Goal: Find specific page/section: Locate item on page

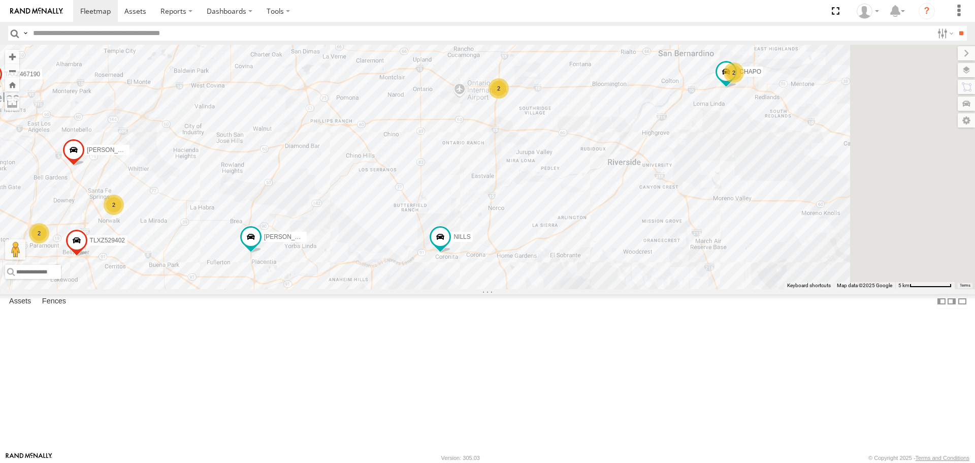
drag, startPoint x: 695, startPoint y: 183, endPoint x: 667, endPoint y: 184, distance: 27.4
click at [667, 184] on div "TAXZ467188 [PERSON_NAME] [PERSON_NAME] T-1632 [PERSON_NAME] [PERSON_NAME]/T-162…" at bounding box center [487, 167] width 975 height 244
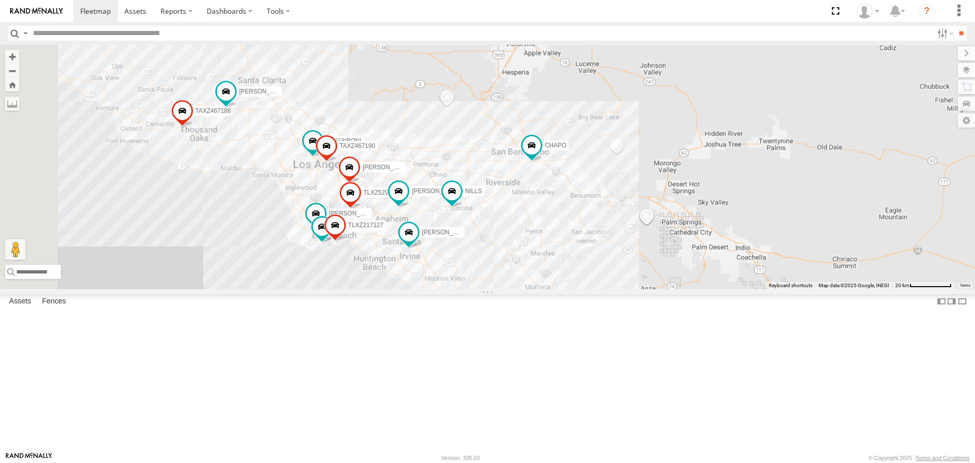
drag, startPoint x: 498, startPoint y: 285, endPoint x: 593, endPoint y: 290, distance: 95.1
click at [593, 289] on div "TAXZ467188 [PERSON_NAME] [PERSON_NAME] T-1632 [PERSON_NAME] [PERSON_NAME]/T-162…" at bounding box center [487, 167] width 975 height 244
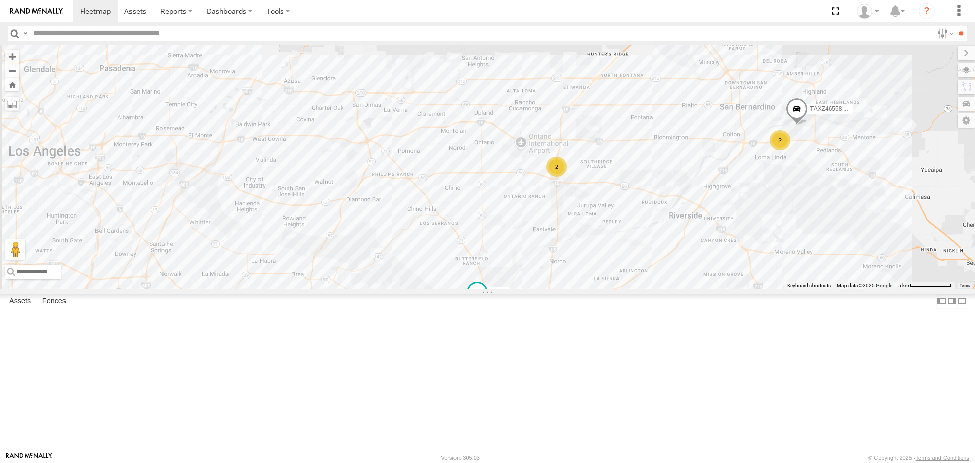
drag, startPoint x: 426, startPoint y: 243, endPoint x: 444, endPoint y: 243, distance: 18.8
click at [444, 243] on div "TAXZ467188 [PERSON_NAME] [PERSON_NAME] T-1632 [PERSON_NAME] [PERSON_NAME]/T-162…" at bounding box center [487, 167] width 975 height 244
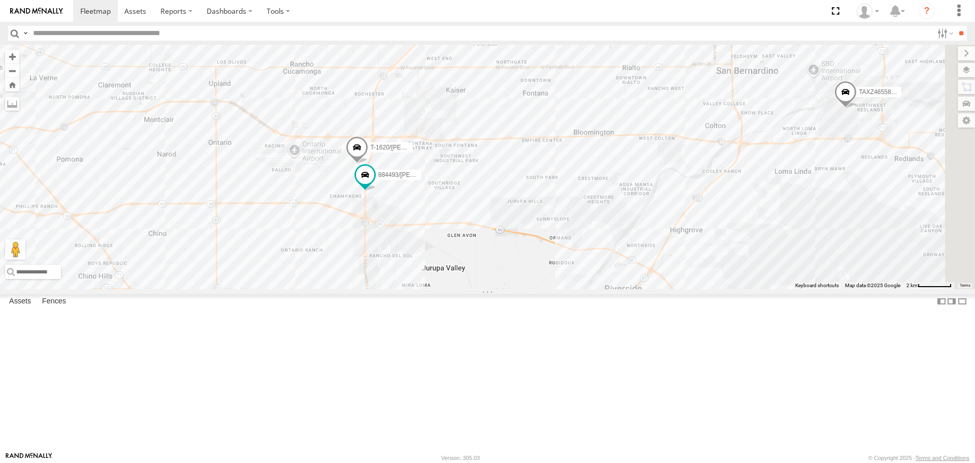
drag, startPoint x: 751, startPoint y: 257, endPoint x: 605, endPoint y: 254, distance: 145.8
click at [605, 254] on div "TAXZ467188 [PERSON_NAME] [PERSON_NAME] T-1632 [PERSON_NAME] [PERSON_NAME]/T-162…" at bounding box center [487, 167] width 975 height 244
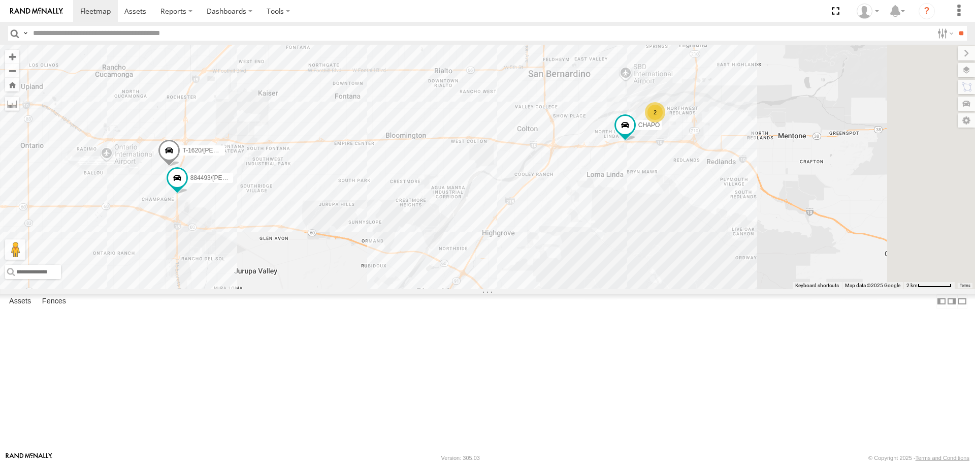
drag, startPoint x: 668, startPoint y: 226, endPoint x: 598, endPoint y: 226, distance: 70.1
click at [598, 226] on div "TAXZ467188 [PERSON_NAME] [PERSON_NAME] T-1632 [PERSON_NAME] [PERSON_NAME]/T-162…" at bounding box center [487, 167] width 975 height 244
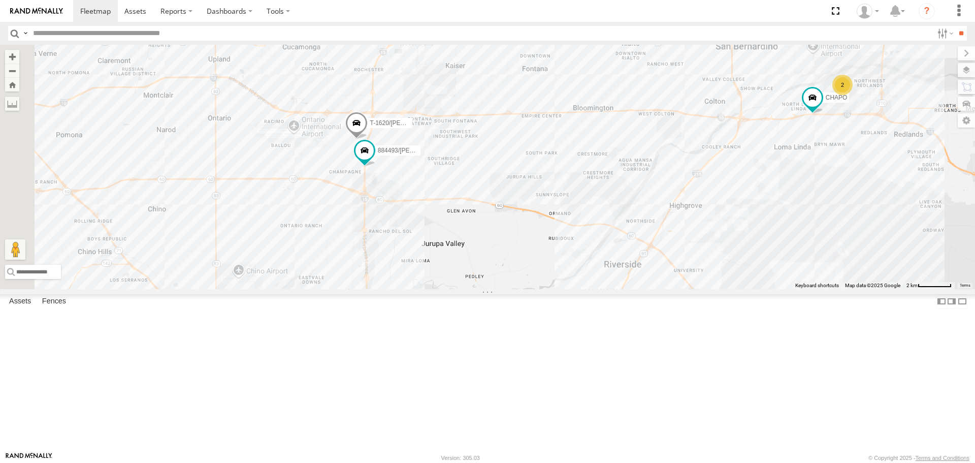
drag, startPoint x: 412, startPoint y: 251, endPoint x: 624, endPoint y: 220, distance: 214.0
click at [629, 220] on div "TAXZ467188 [PERSON_NAME] [PERSON_NAME] T-1632 [PERSON_NAME] [PERSON_NAME]/T-162…" at bounding box center [487, 167] width 975 height 244
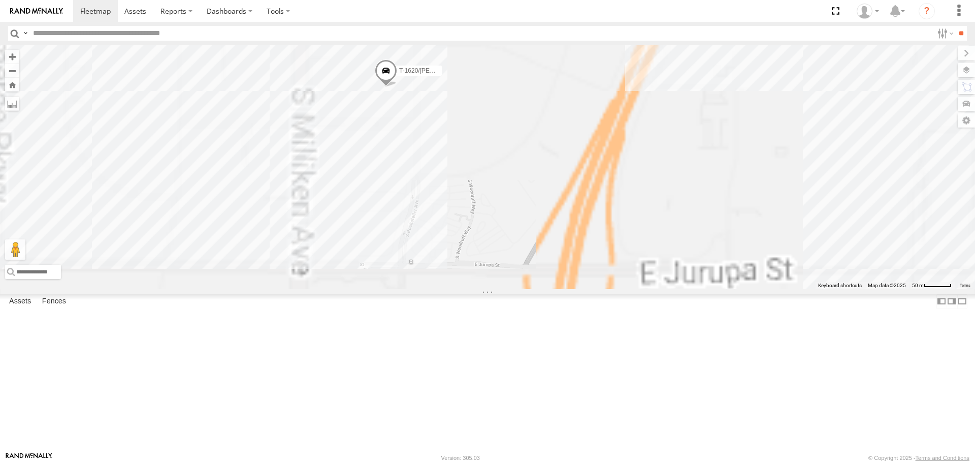
click at [509, 185] on div "TAXZ467188 [PERSON_NAME] [PERSON_NAME] T-1632 [PERSON_NAME] [PERSON_NAME]/T-162…" at bounding box center [487, 167] width 975 height 244
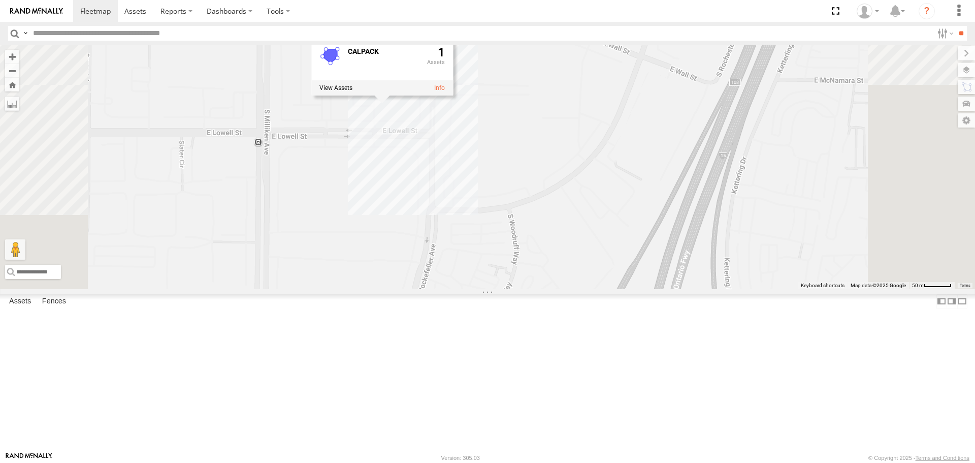
click at [491, 198] on div "TAXZ467188 [PERSON_NAME] [PERSON_NAME] T-1632 [PERSON_NAME] [PERSON_NAME]/T-162…" at bounding box center [487, 167] width 975 height 244
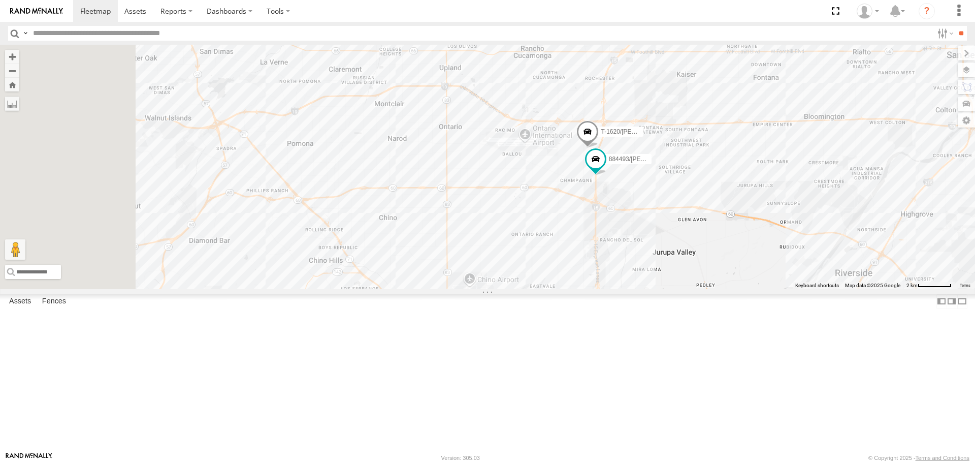
drag, startPoint x: 391, startPoint y: 259, endPoint x: 654, endPoint y: 261, distance: 263.6
click at [654, 261] on div "TAXZ467188 [PERSON_NAME] [PERSON_NAME] T-1632 [PERSON_NAME] [PERSON_NAME]/T-162…" at bounding box center [487, 167] width 975 height 244
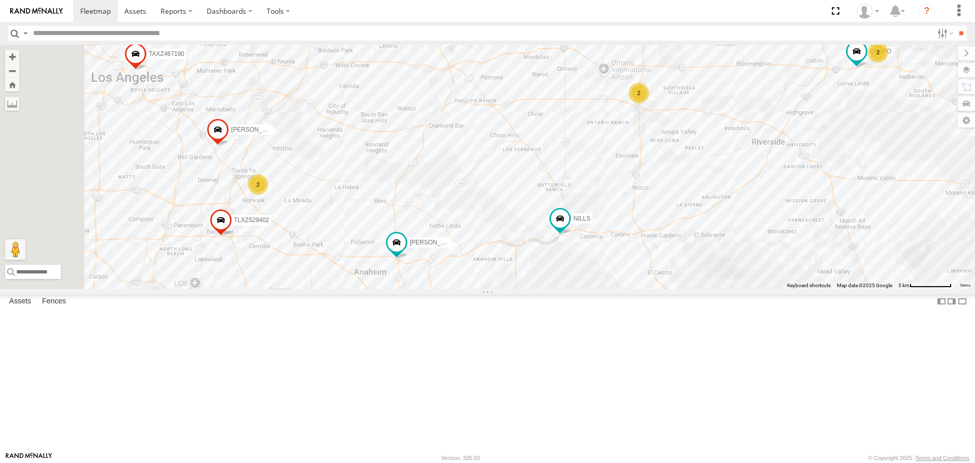
drag, startPoint x: 431, startPoint y: 251, endPoint x: 571, endPoint y: 167, distance: 163.8
click at [571, 167] on div "TAXZ467188 [PERSON_NAME] [PERSON_NAME] T-1632 [PERSON_NAME] [PERSON_NAME]/T-162…" at bounding box center [487, 167] width 975 height 244
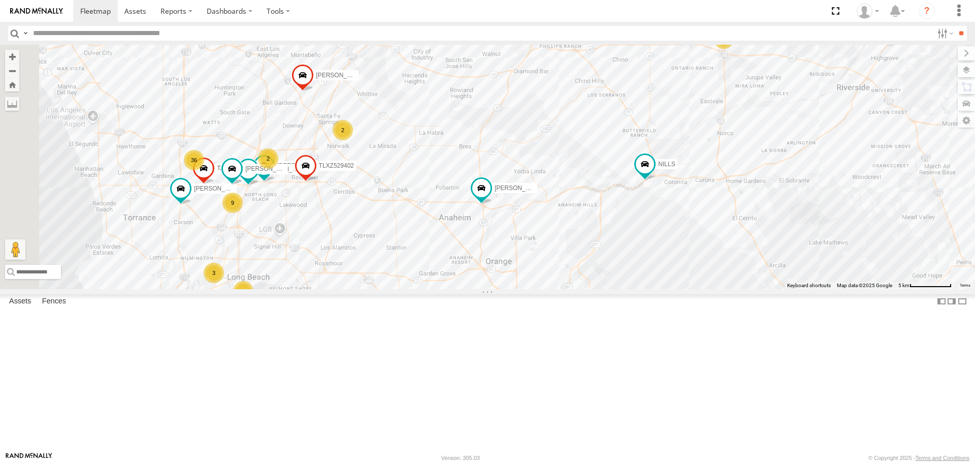
drag, startPoint x: 519, startPoint y: 194, endPoint x: 590, endPoint y: 144, distance: 87.2
click at [590, 144] on div "TAXZ467188 [PERSON_NAME] [PERSON_NAME] T-1632 [PERSON_NAME] [PERSON_NAME]/T-162…" at bounding box center [487, 167] width 975 height 244
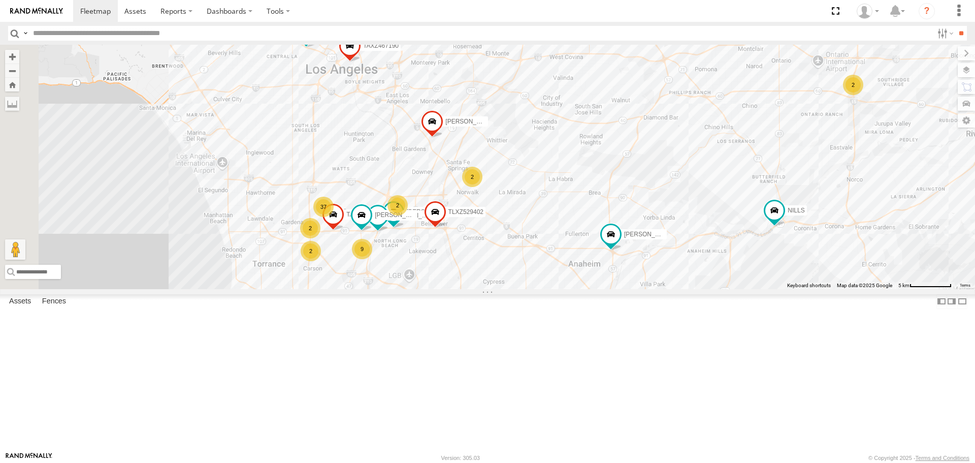
drag, startPoint x: 504, startPoint y: 224, endPoint x: 625, endPoint y: 272, distance: 130.4
click at [625, 272] on div "TAXZ467188 [PERSON_NAME] [PERSON_NAME] T-1632 [PERSON_NAME] [PERSON_NAME]/T-162…" at bounding box center [487, 167] width 975 height 244
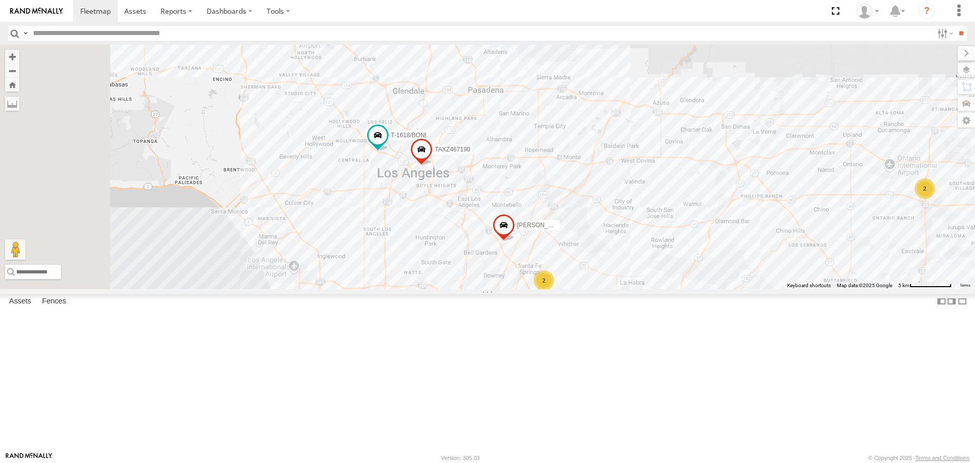
drag, startPoint x: 445, startPoint y: 213, endPoint x: 570, endPoint y: 340, distance: 178.5
click at [572, 289] on div "TAXZ467188 [PERSON_NAME] [PERSON_NAME] T-1632 [PERSON_NAME] [PERSON_NAME]/T-162…" at bounding box center [487, 167] width 975 height 244
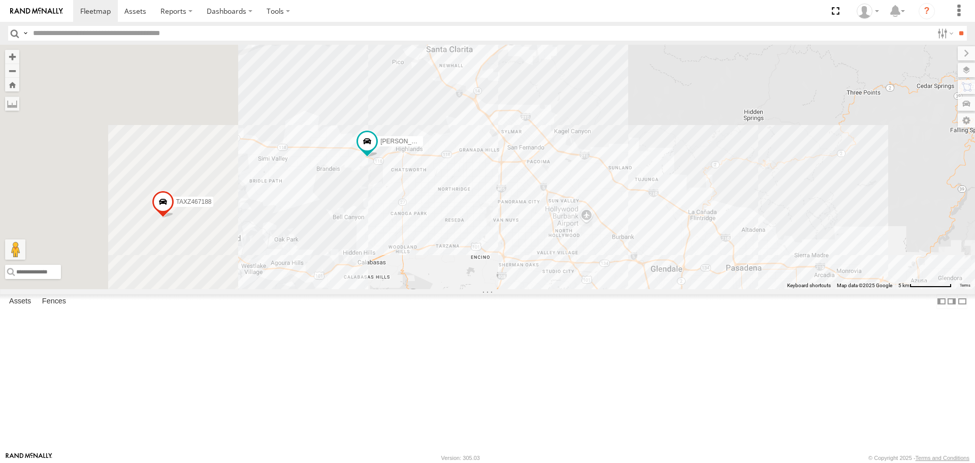
drag, startPoint x: 419, startPoint y: 242, endPoint x: 593, endPoint y: 341, distance: 200.0
click at [593, 289] on div "TAXZ467188 [PERSON_NAME] [PERSON_NAME] T-1632 [PERSON_NAME] [PERSON_NAME]/T-162…" at bounding box center [487, 167] width 975 height 244
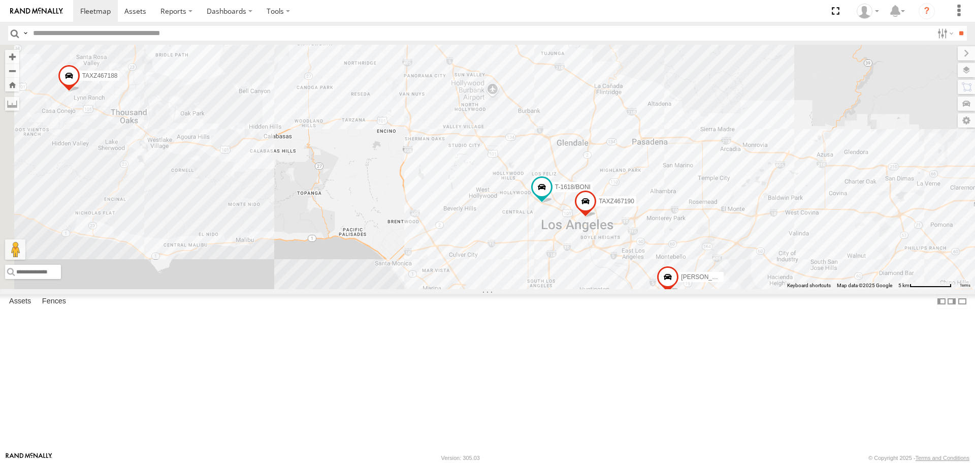
drag, startPoint x: 525, startPoint y: 241, endPoint x: 466, endPoint y: 158, distance: 101.6
click at [453, 151] on div "TAXZ467188 [PERSON_NAME] [PERSON_NAME] T-1632 [PERSON_NAME] [PERSON_NAME]/T-162…" at bounding box center [487, 167] width 975 height 244
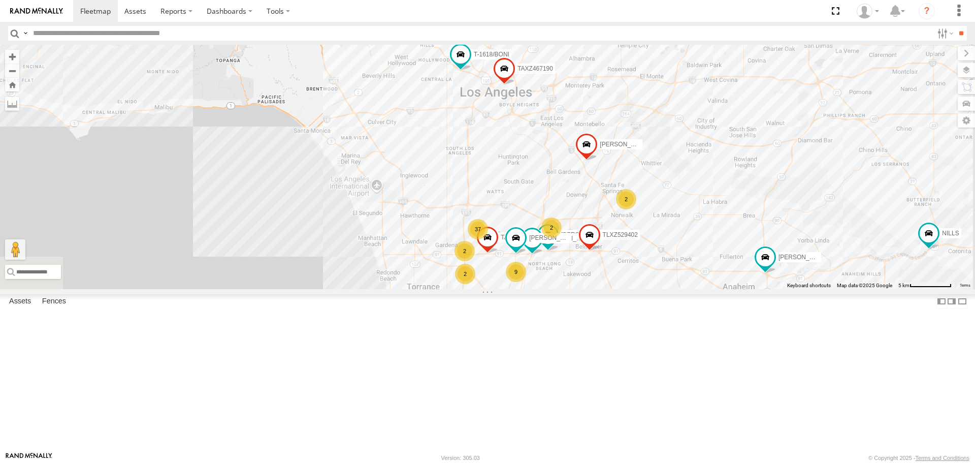
drag, startPoint x: 642, startPoint y: 292, endPoint x: 573, endPoint y: 170, distance: 139.9
click at [575, 171] on div "TAXZ467188 [PERSON_NAME] [PERSON_NAME] T-1632 [PERSON_NAME] [PERSON_NAME]/T-162…" at bounding box center [487, 167] width 975 height 244
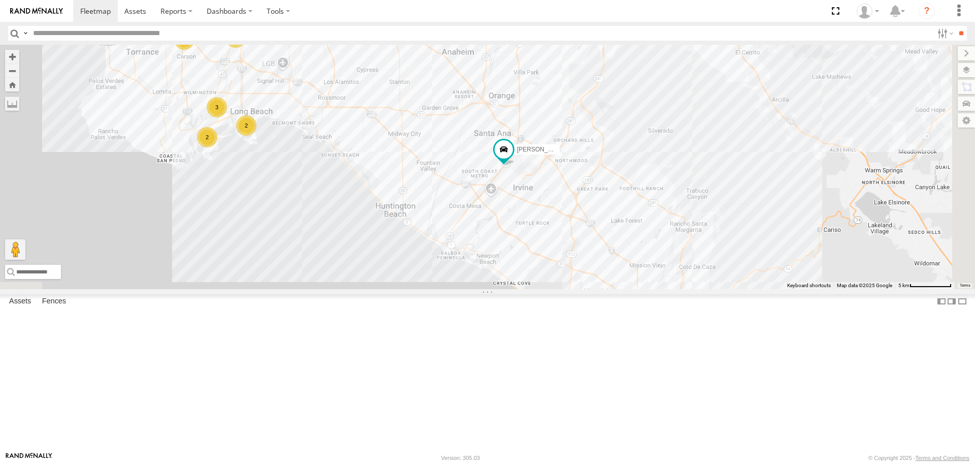
drag, startPoint x: 659, startPoint y: 170, endPoint x: 504, endPoint y: 92, distance: 174.0
click at [507, 94] on div "TAXZ467188 [PERSON_NAME] [PERSON_NAME] T-1632 [PERSON_NAME] [PERSON_NAME]/T-162…" at bounding box center [487, 167] width 975 height 244
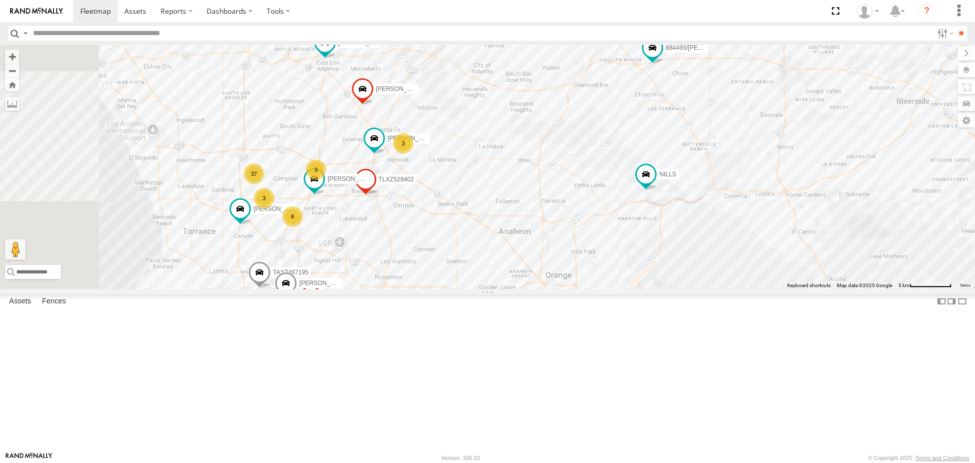
drag, startPoint x: 577, startPoint y: 225, endPoint x: 586, endPoint y: 217, distance: 11.6
click at [586, 217] on div "TAXZ467188 884493/[PERSON_NAME] [PERSON_NAME] T-1632 [PERSON_NAME] [PERSON_NAME…" at bounding box center [487, 167] width 975 height 244
